Goal: Communication & Community: Answer question/provide support

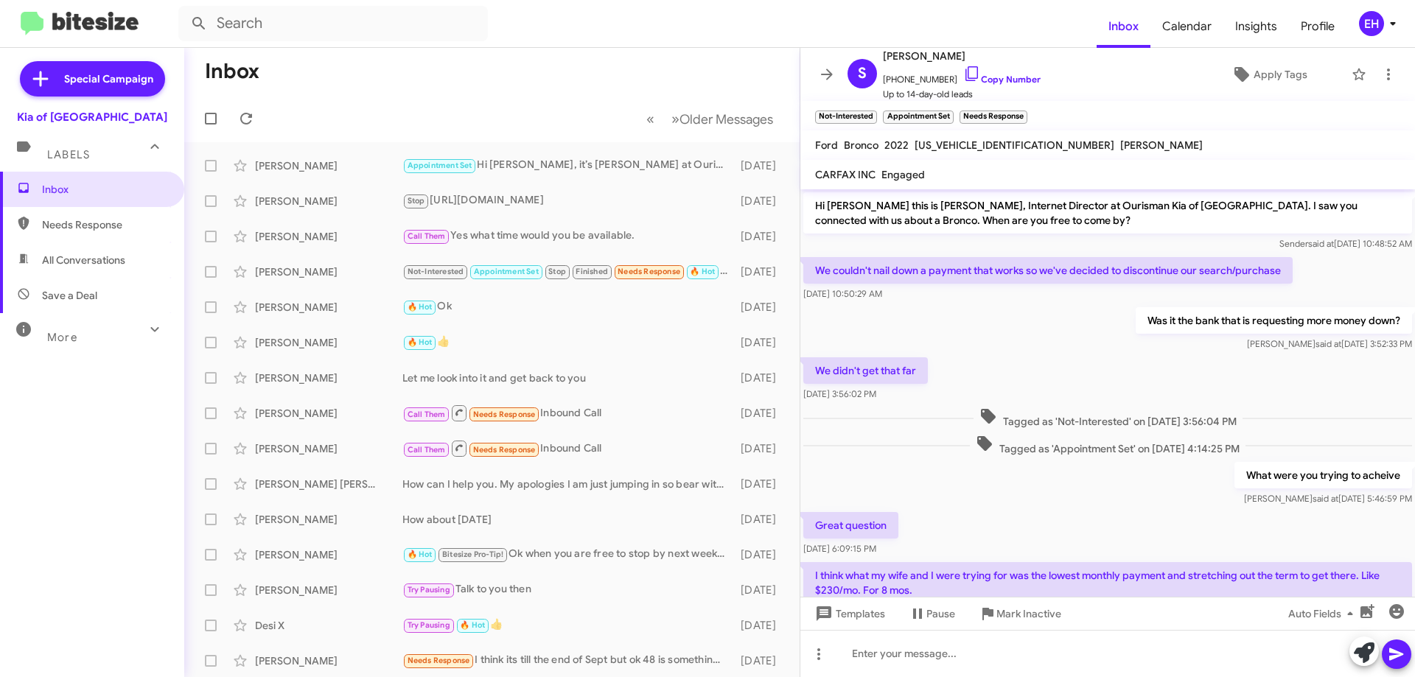
scroll to position [99, 0]
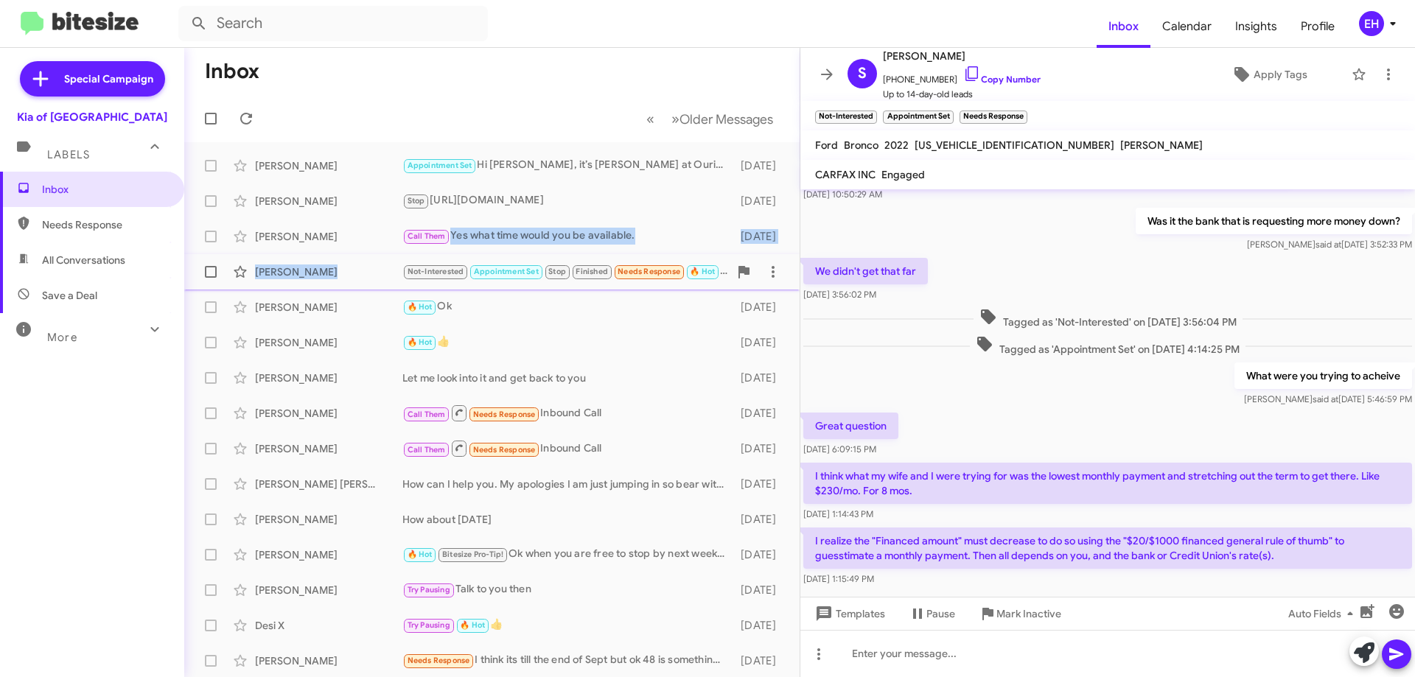
drag, startPoint x: 53, startPoint y: 401, endPoint x: 421, endPoint y: 254, distance: 396.5
click at [421, 254] on mat-action-list "[PERSON_NAME] Appointment Set Hi [PERSON_NAME], it’s [PERSON_NAME] at Ourisman …" at bounding box center [491, 498] width 615 height 713
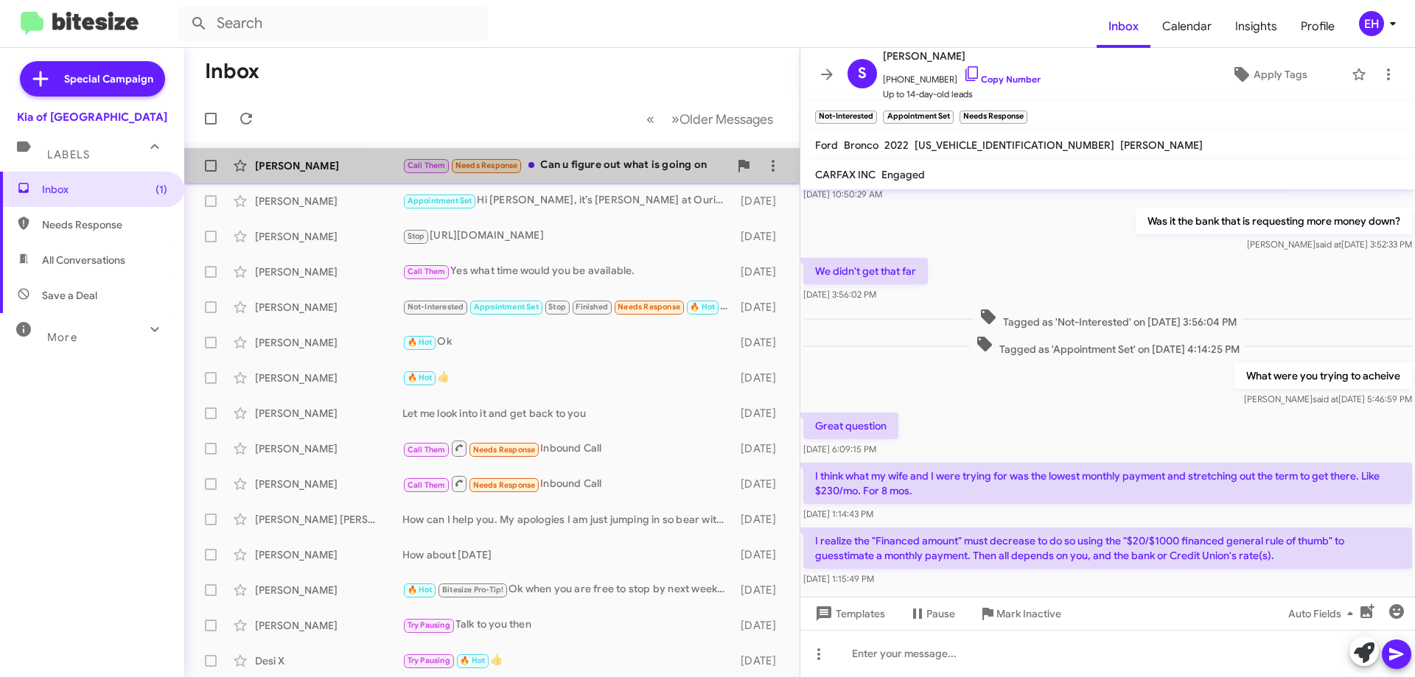
click at [655, 170] on div "Call Them Needs Response Can u figure out what is going on" at bounding box center [565, 165] width 326 height 17
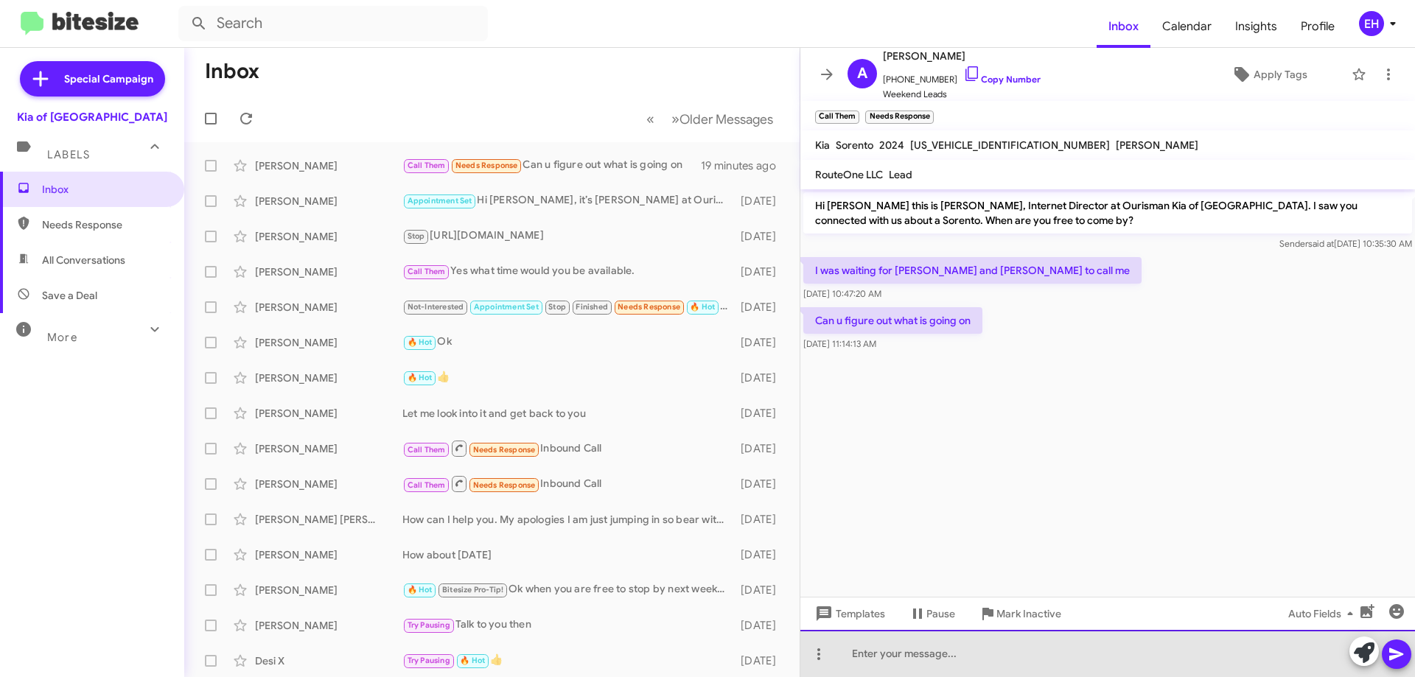
click at [874, 659] on div at bounding box center [1107, 653] width 615 height 47
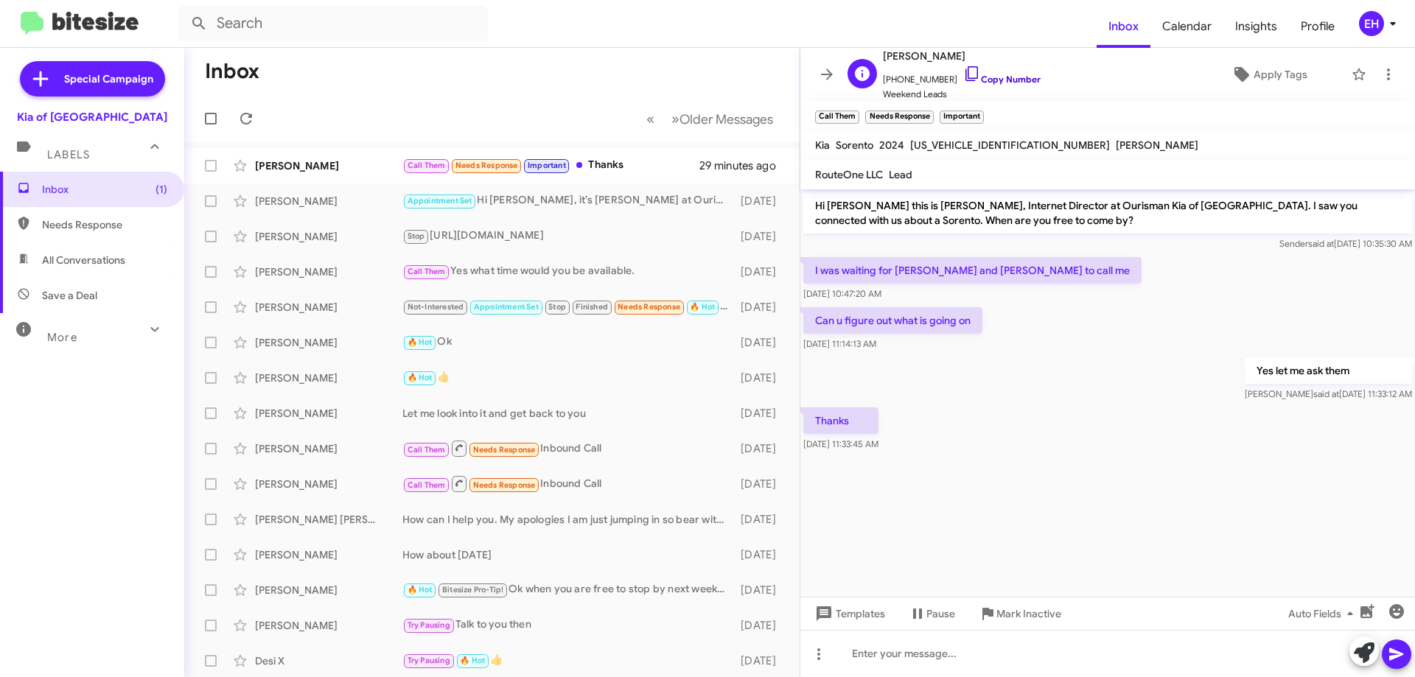
click at [998, 77] on link "Copy Number" at bounding box center [1001, 79] width 77 height 11
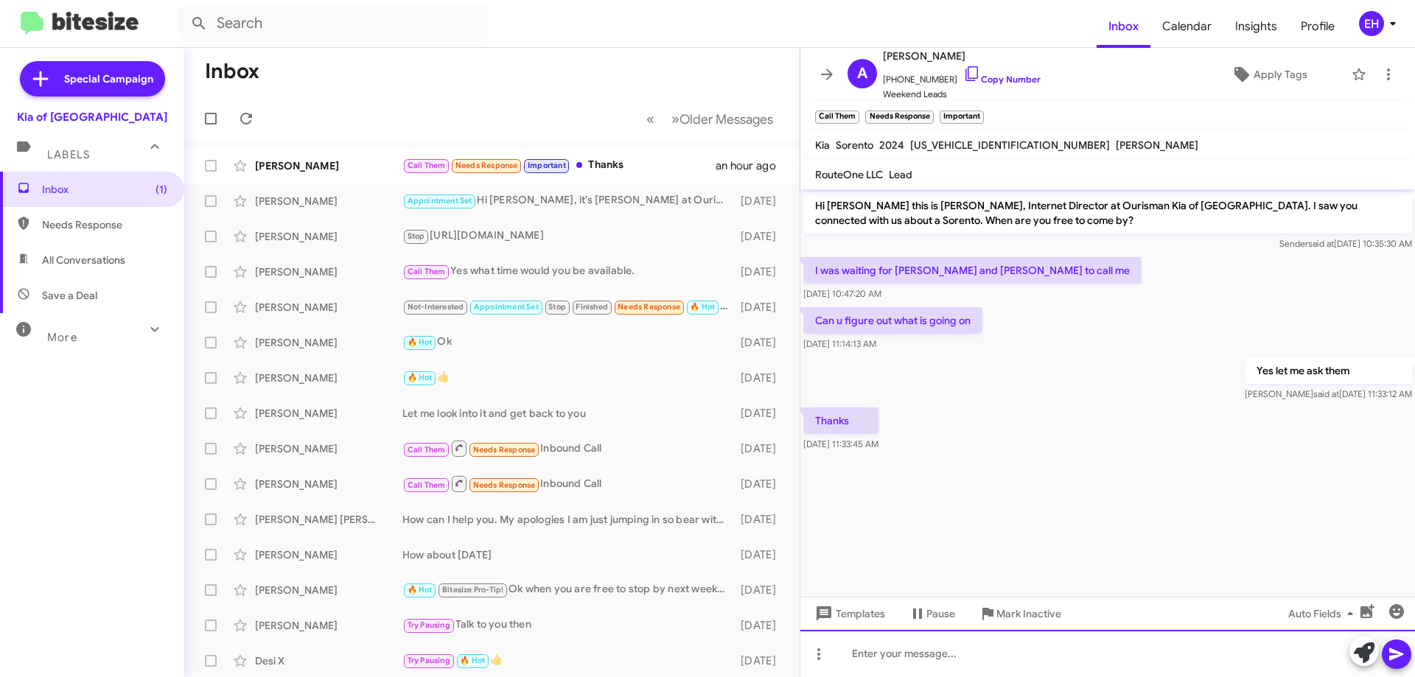
click at [1018, 640] on div at bounding box center [1107, 653] width 615 height 47
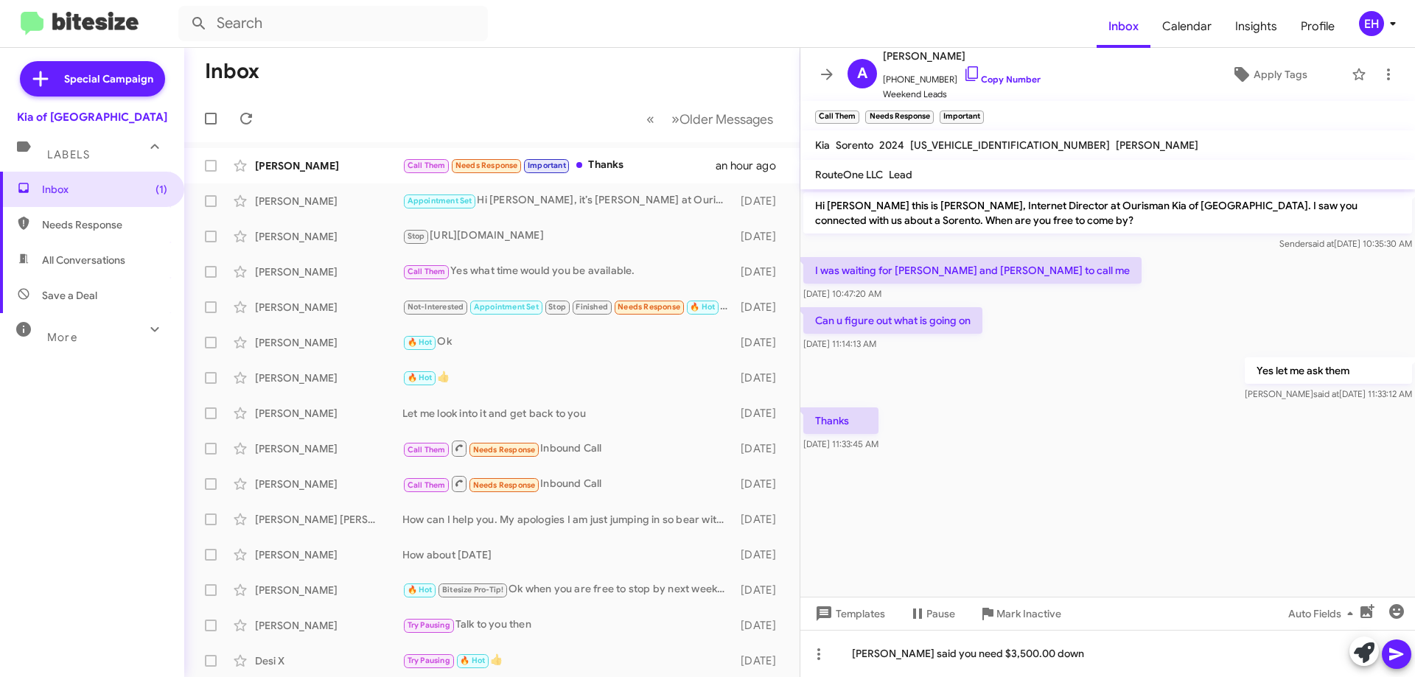
click at [1400, 652] on icon at bounding box center [1396, 654] width 18 height 18
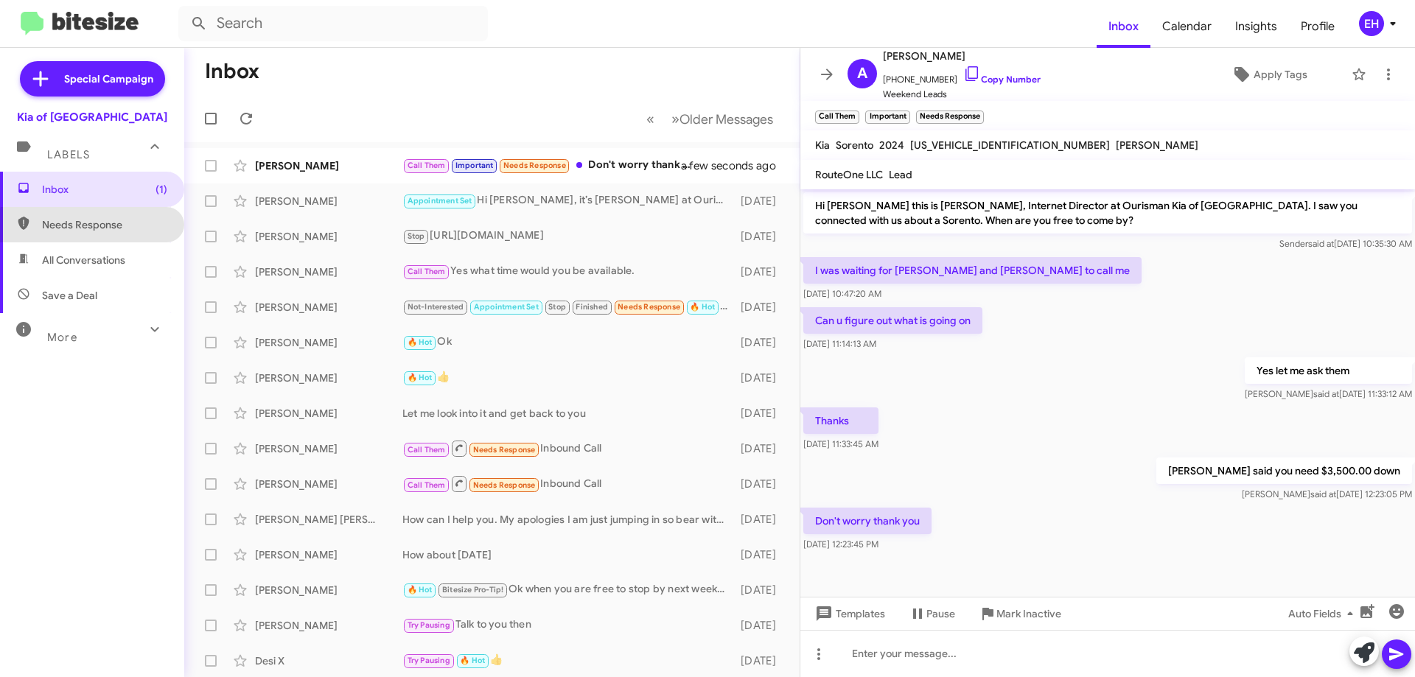
click at [94, 231] on span "Needs Response" at bounding box center [104, 224] width 125 height 15
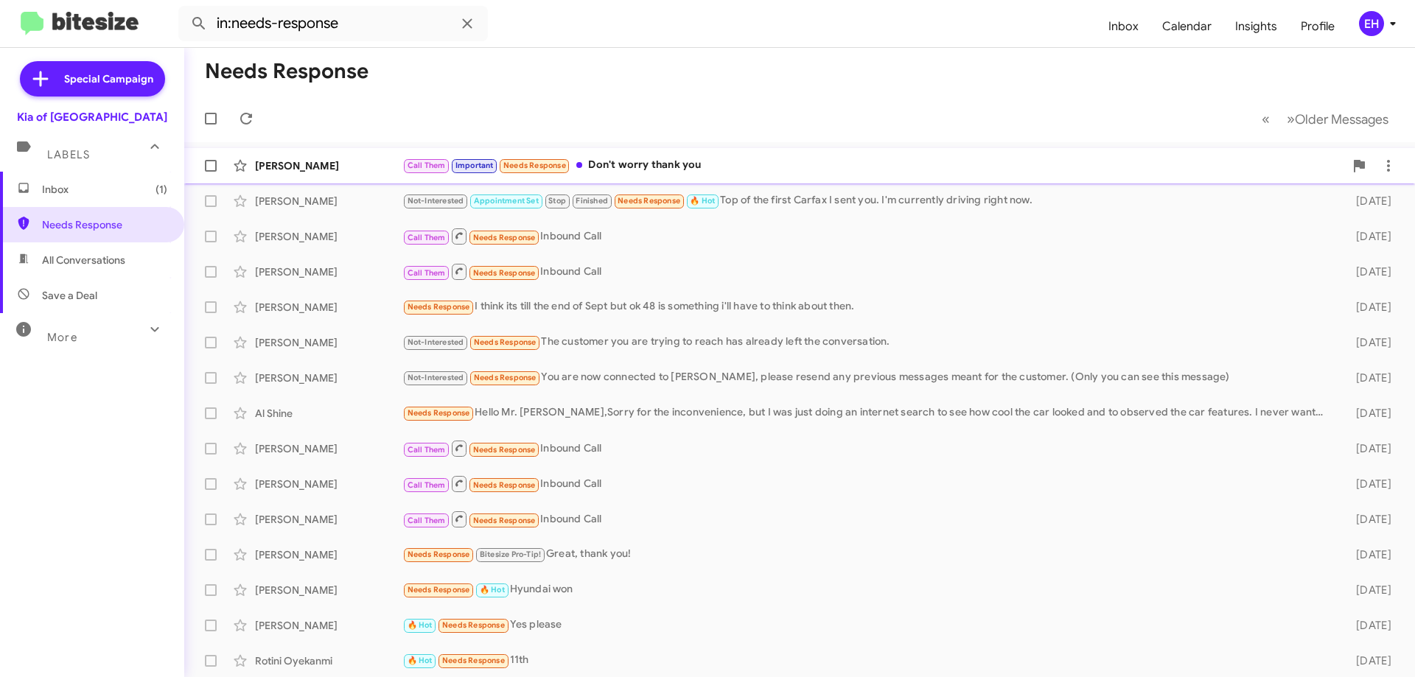
click at [643, 153] on div "[PERSON_NAME] Call Them Important Needs Response Don't worry thank you a few se…" at bounding box center [799, 165] width 1207 height 29
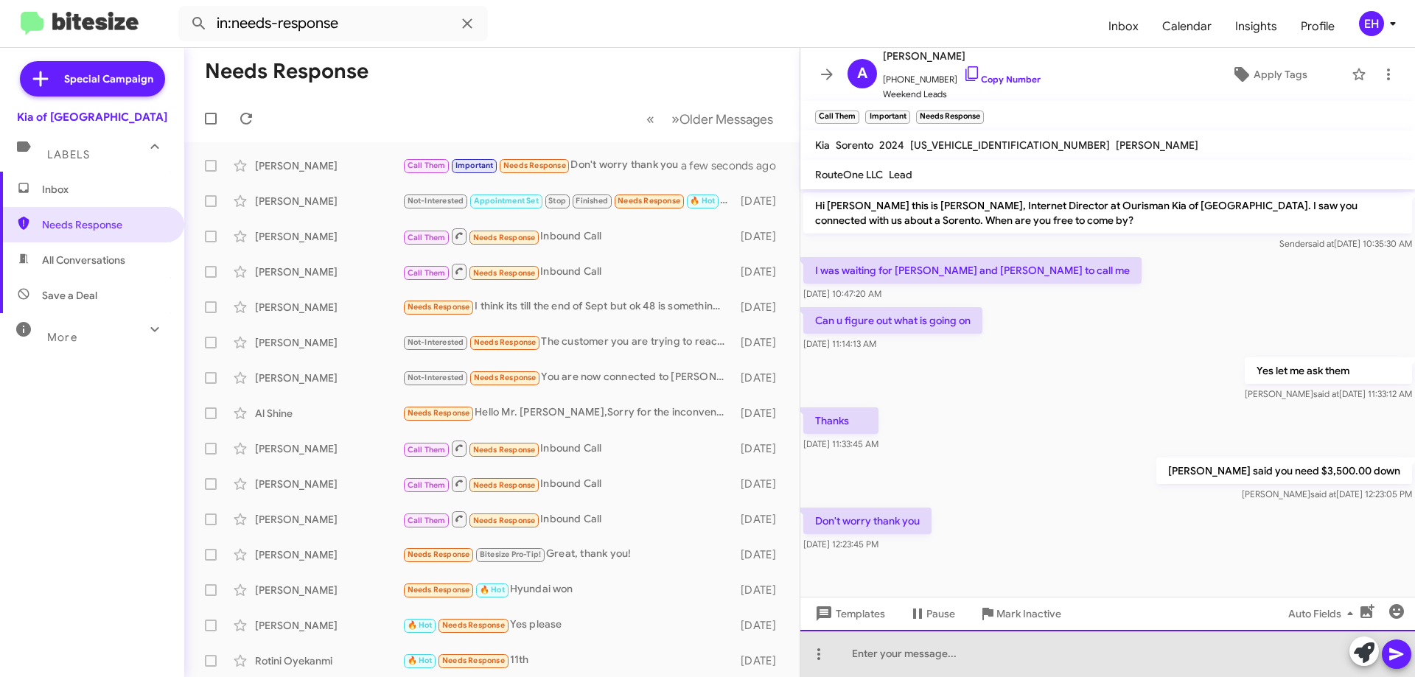
click at [1028, 639] on div at bounding box center [1107, 653] width 615 height 47
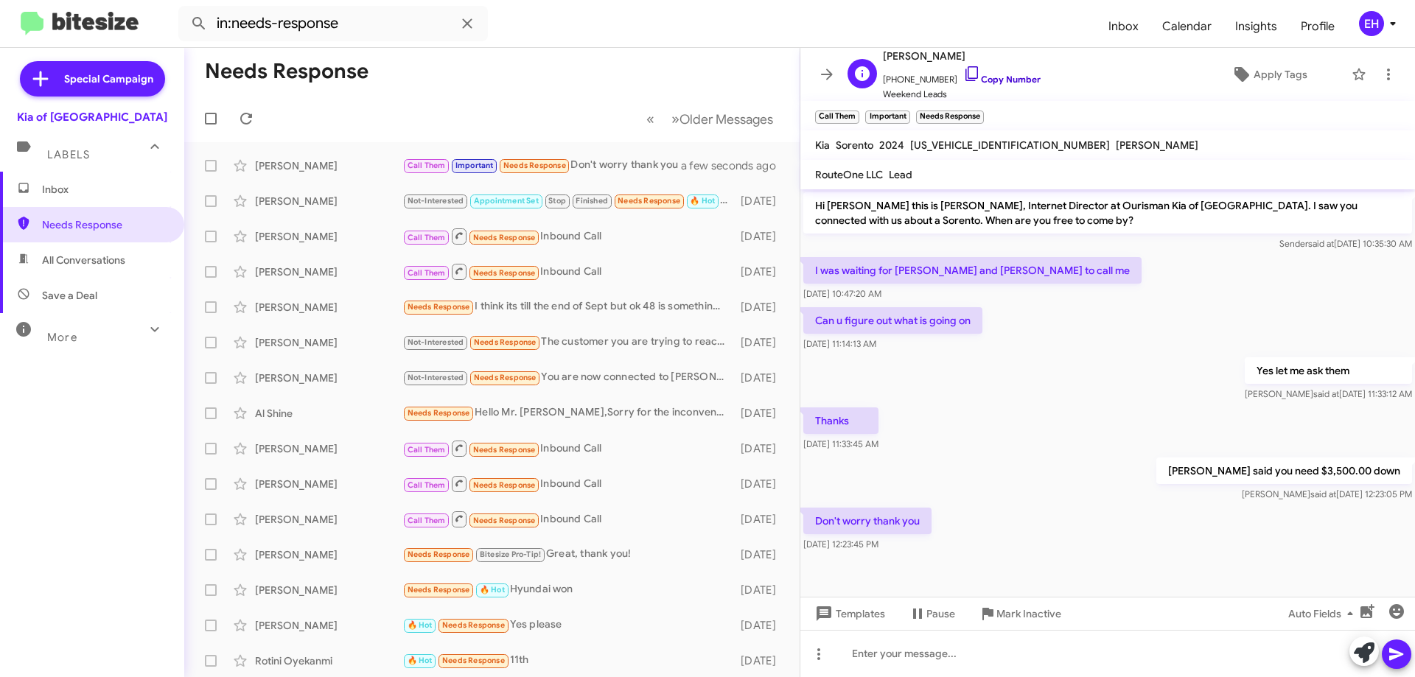
click at [1011, 83] on link "Copy Number" at bounding box center [1001, 79] width 77 height 11
click at [1047, 623] on span "Mark Inactive" at bounding box center [1028, 614] width 65 height 27
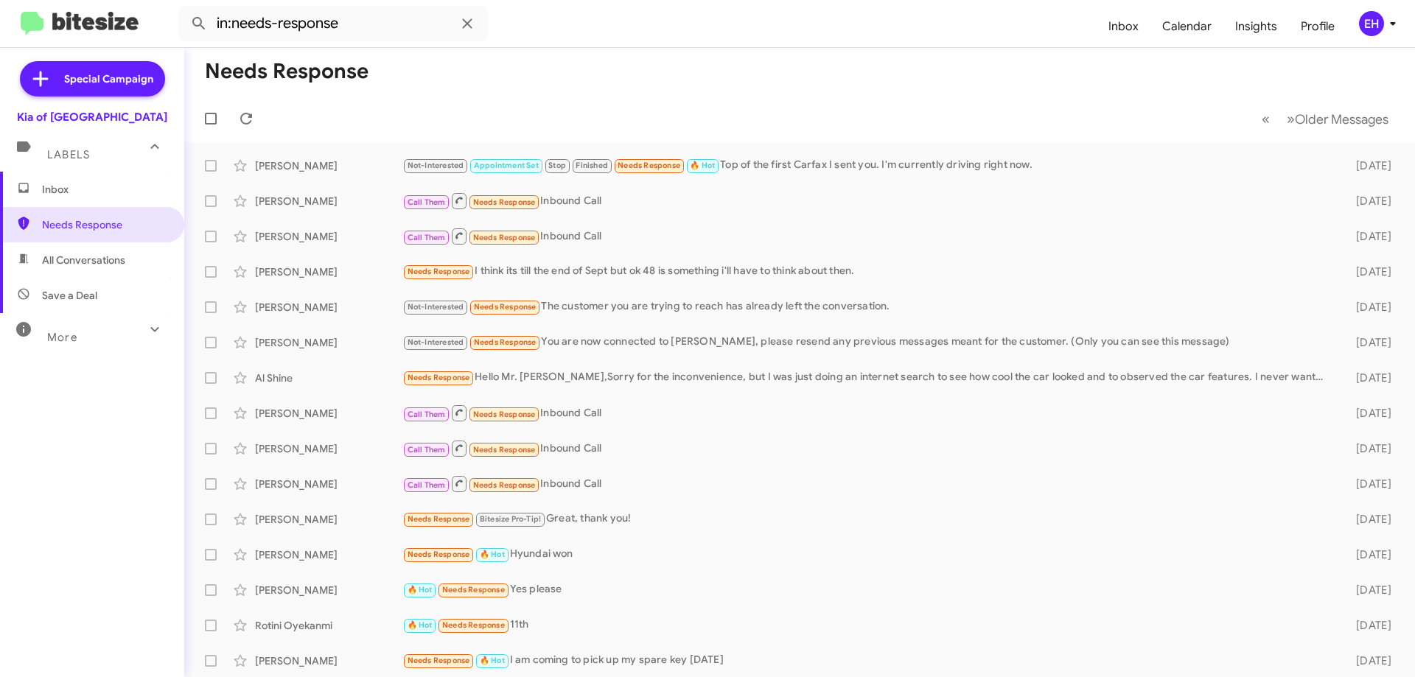
click at [75, 264] on span "All Conversations" at bounding box center [83, 260] width 83 height 15
type input "in:all-conversations"
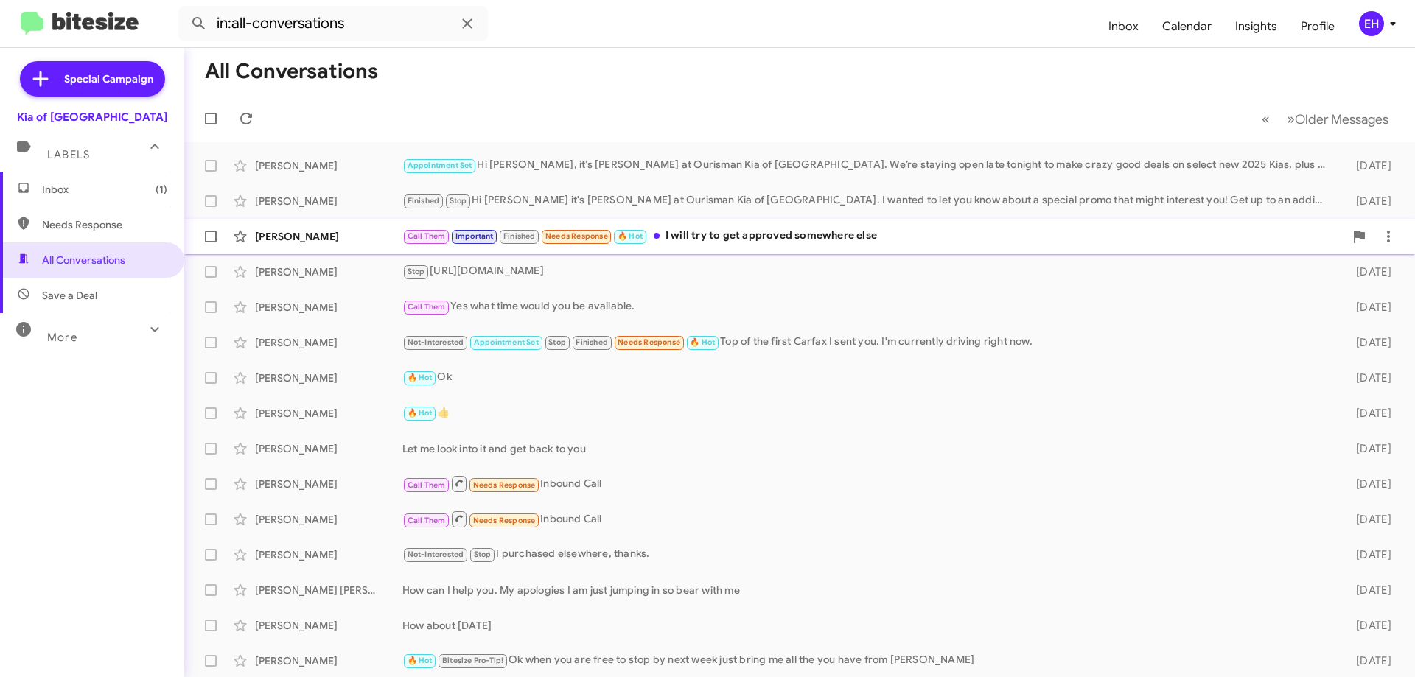
click at [846, 245] on div "[PERSON_NAME] Call Them Important Finished Needs Response 🔥 Hot I will try to g…" at bounding box center [799, 236] width 1207 height 29
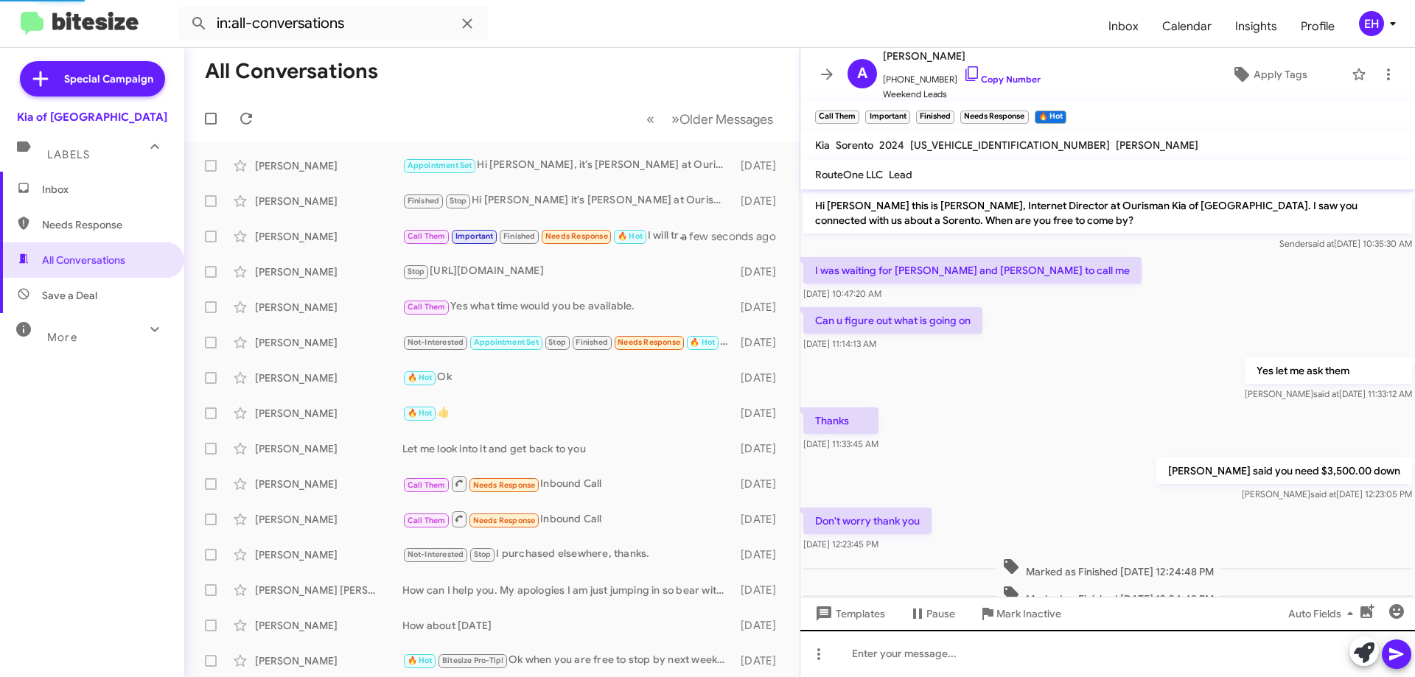
scroll to position [99, 0]
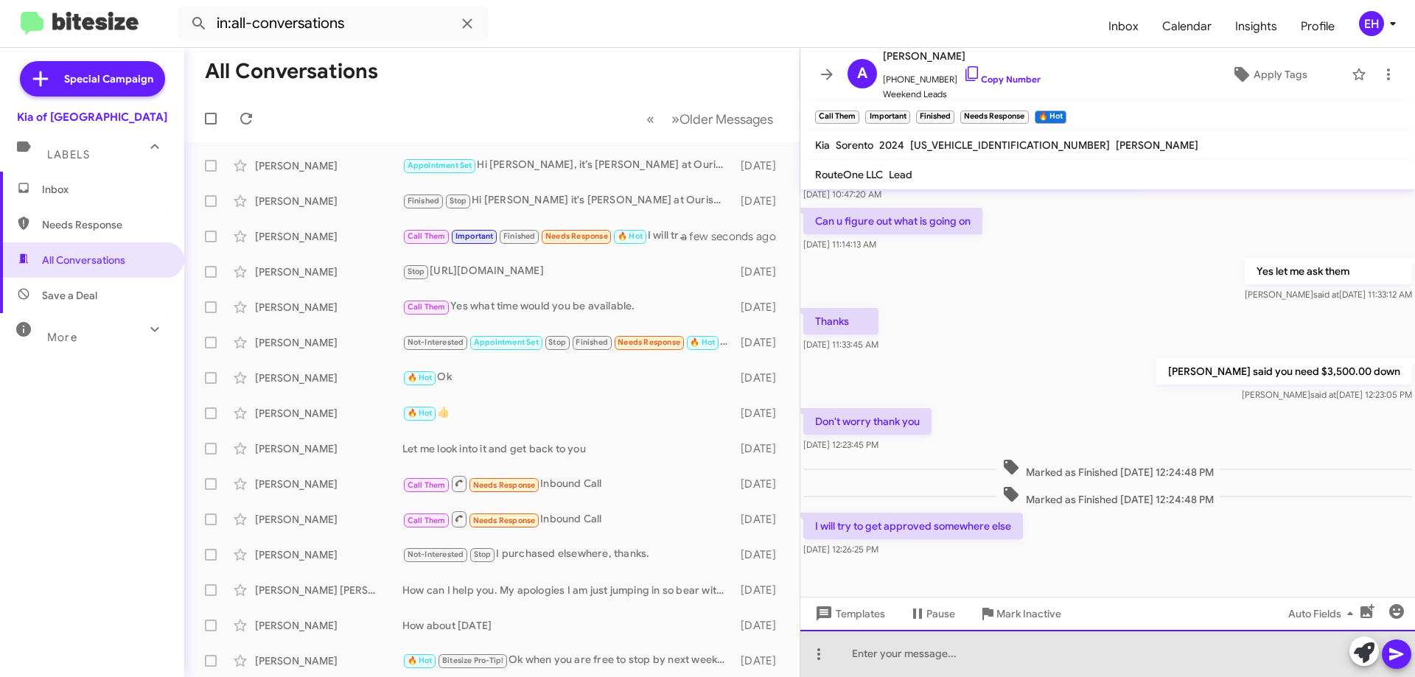
click at [852, 652] on div at bounding box center [1107, 653] width 615 height 47
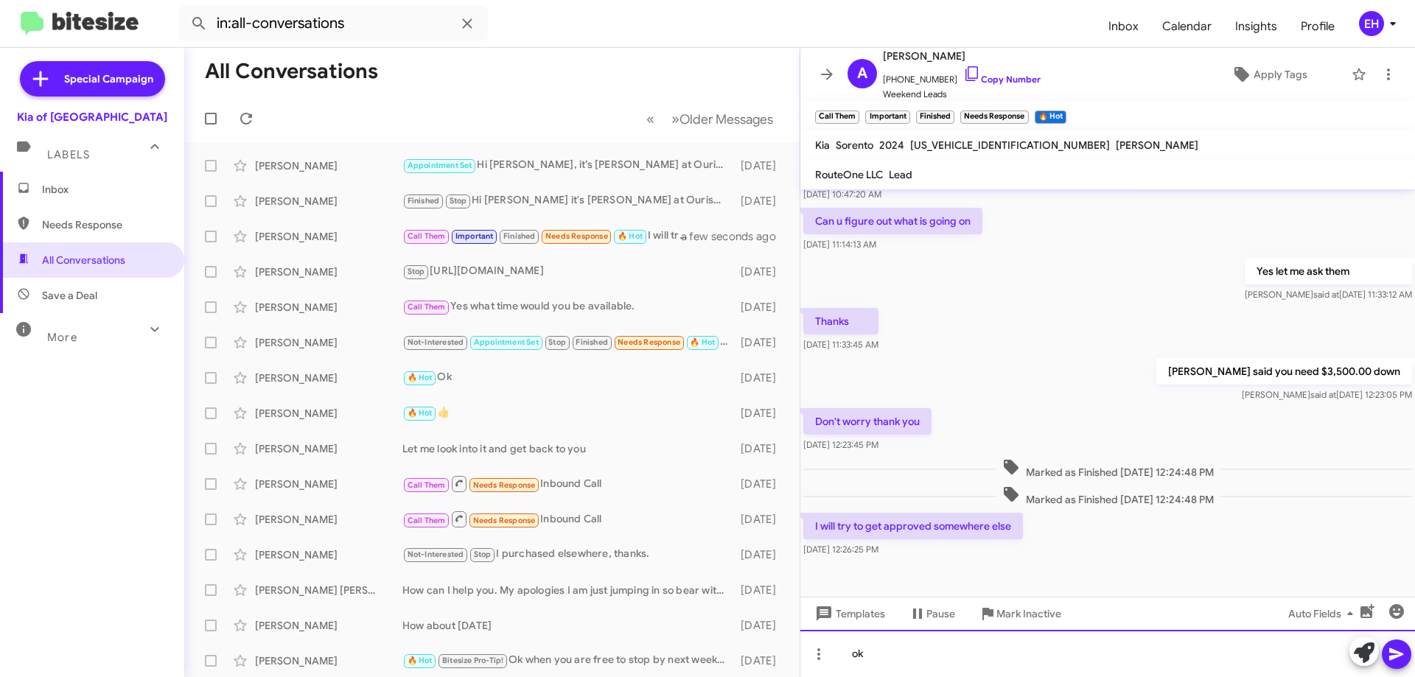
click at [1402, 670] on div "ok" at bounding box center [1107, 653] width 615 height 47
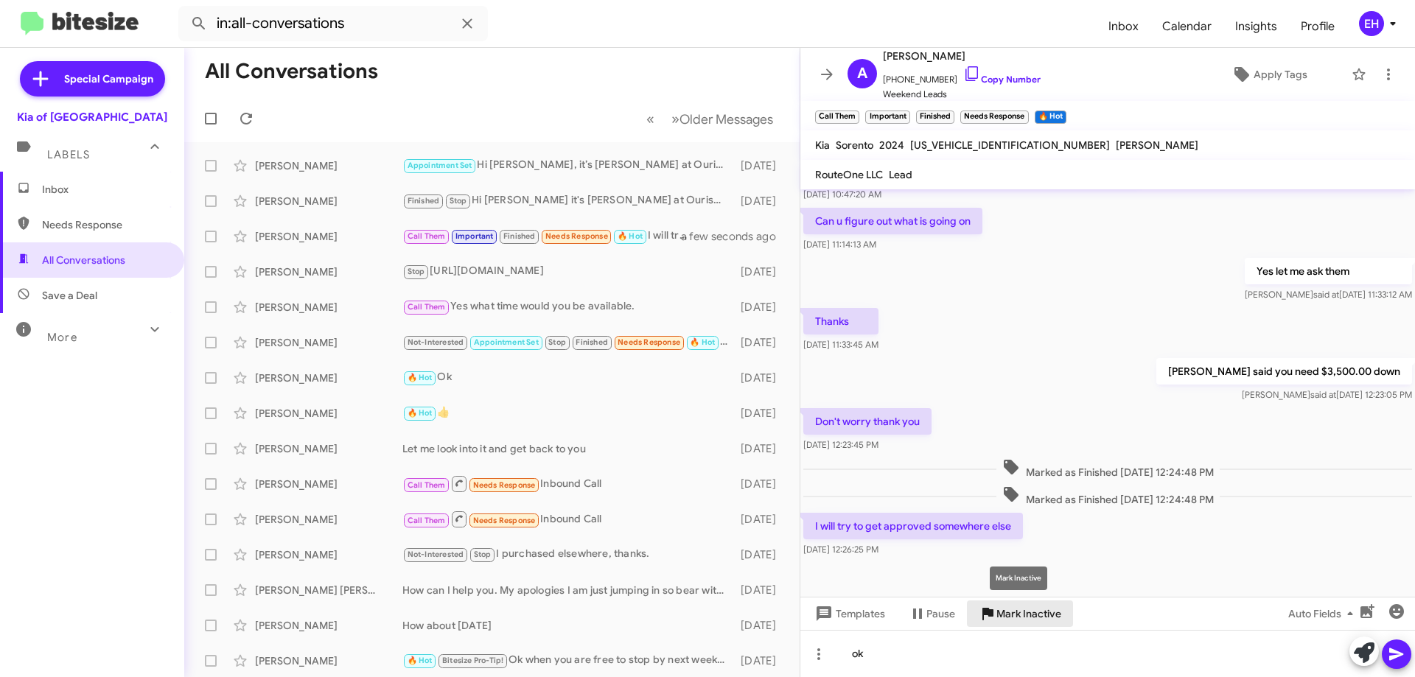
click at [1020, 615] on span "Mark Inactive" at bounding box center [1028, 614] width 65 height 27
